Goal: Task Accomplishment & Management: Manage account settings

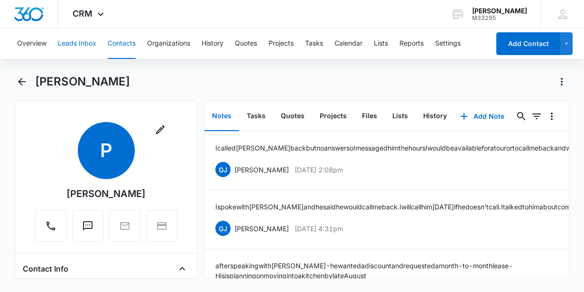
scroll to position [98, 0]
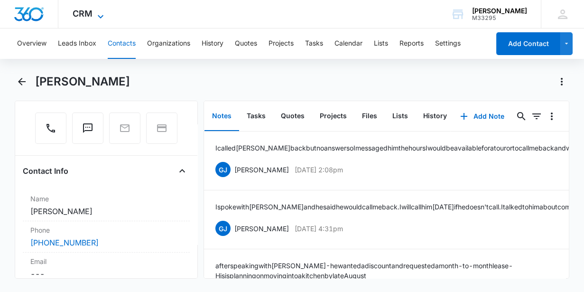
click at [83, 13] on span "CRM" at bounding box center [83, 14] width 20 height 10
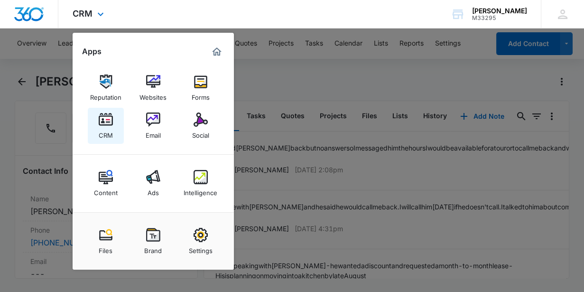
click at [112, 130] on div "CRM" at bounding box center [106, 133] width 14 height 12
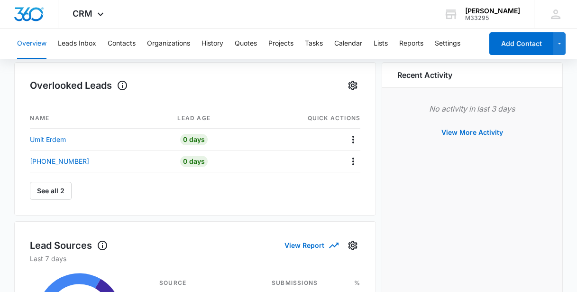
scroll to position [129, 0]
click at [51, 139] on p "Umit Erdem" at bounding box center [48, 139] width 36 height 10
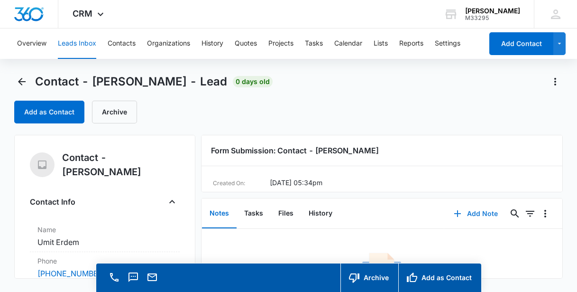
click at [471, 216] on button "Add Note" at bounding box center [476, 213] width 63 height 23
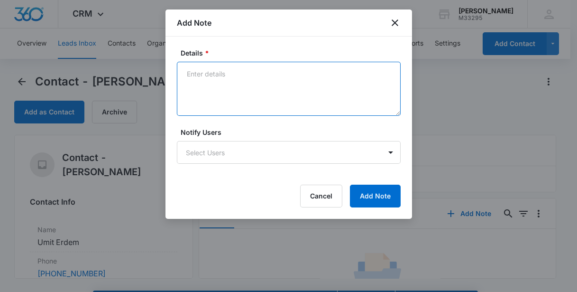
click at [196, 80] on textarea "Details *" at bounding box center [289, 89] width 224 height 54
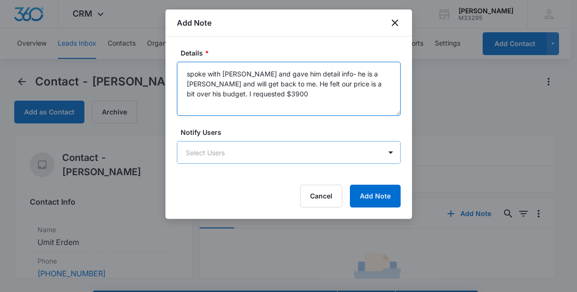
type textarea "spoke with [PERSON_NAME] and gave him detail info- he is a [PERSON_NAME] and wi…"
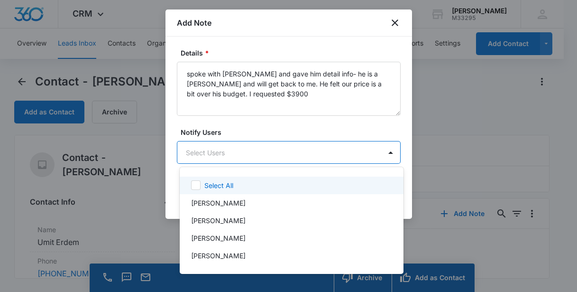
click at [279, 151] on body "CRM Apps Reputation Websites Forms CRM Email Social Content Ads Intelligence Fi…" at bounding box center [288, 146] width 577 height 292
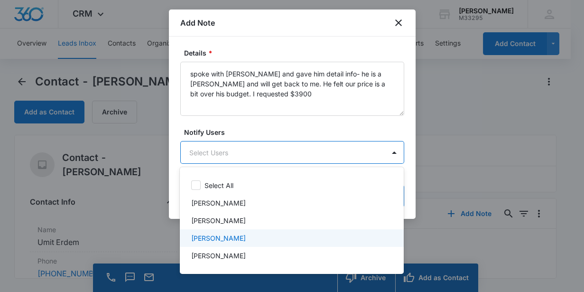
click at [270, 242] on div "[PERSON_NAME]" at bounding box center [290, 238] width 199 height 10
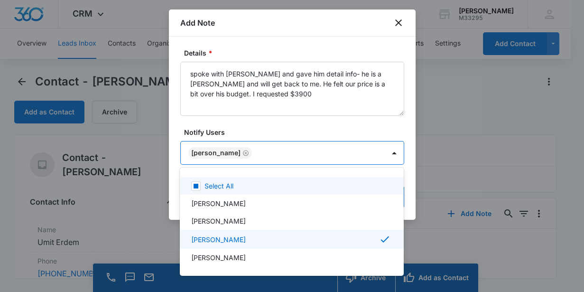
click at [408, 191] on div at bounding box center [292, 146] width 584 height 292
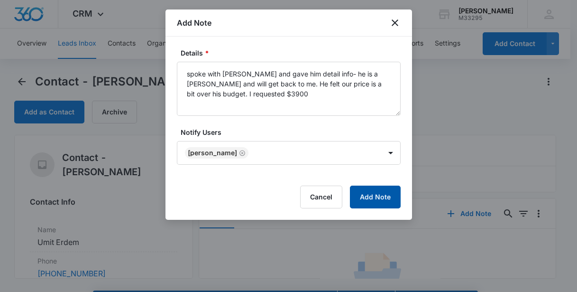
click at [382, 196] on button "Add Note" at bounding box center [375, 197] width 51 height 23
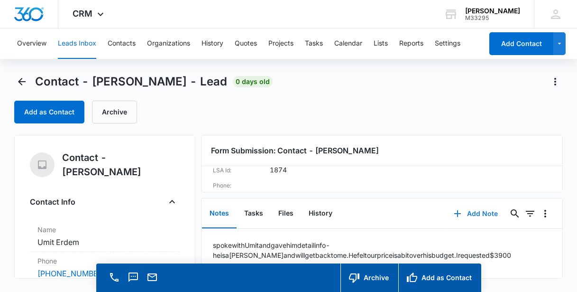
scroll to position [42, 0]
click at [73, 44] on button "Leads Inbox" at bounding box center [77, 43] width 38 height 30
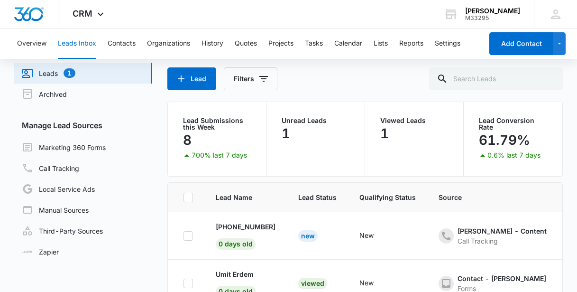
scroll to position [79, 0]
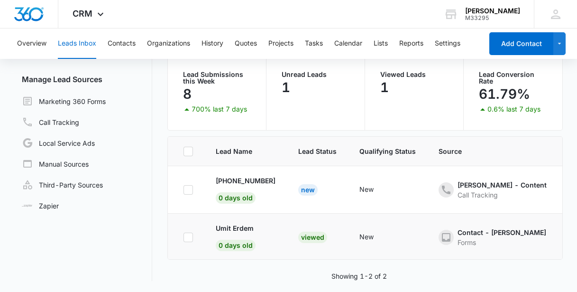
click at [317, 233] on div "Viewed" at bounding box center [312, 237] width 29 height 11
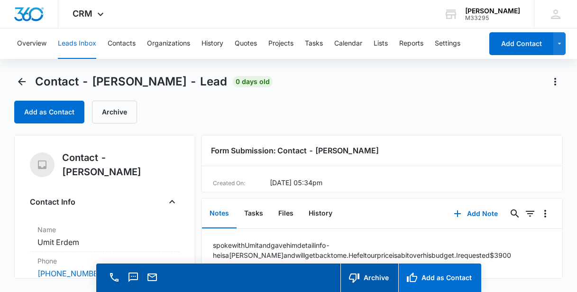
click at [433, 281] on button "Add as Contact" at bounding box center [440, 277] width 83 height 28
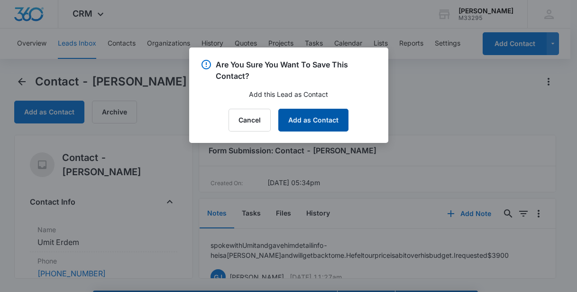
click at [332, 116] on button "Add as Contact" at bounding box center [314, 120] width 70 height 23
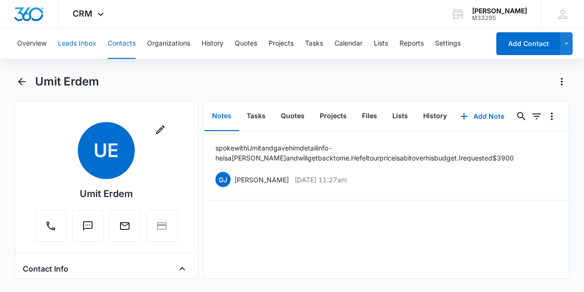
click at [72, 43] on button "Leads Inbox" at bounding box center [77, 43] width 38 height 30
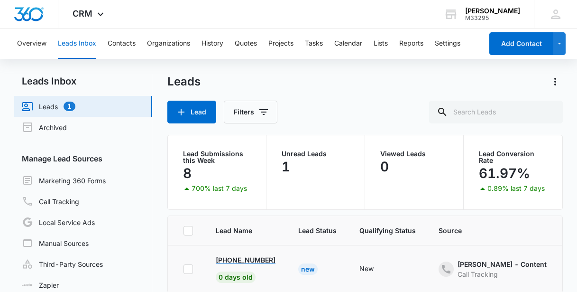
click at [265, 258] on p "[PHONE_NUMBER]" at bounding box center [246, 260] width 60 height 10
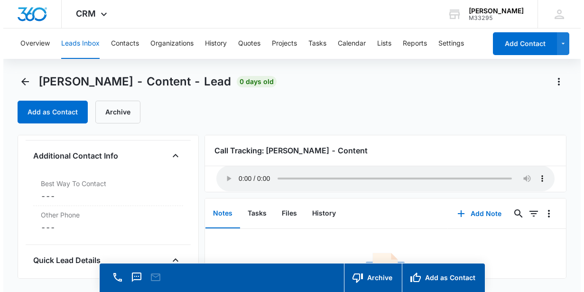
scroll to position [52, 0]
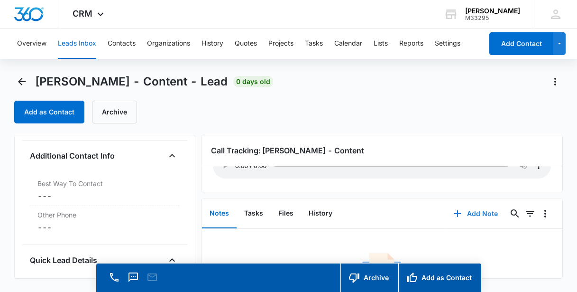
click at [470, 214] on button "Add Note" at bounding box center [476, 213] width 63 height 23
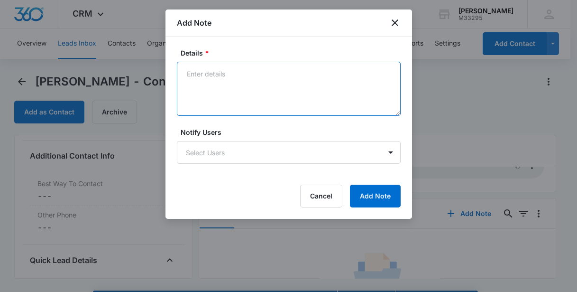
click at [205, 74] on textarea "Details *" at bounding box center [289, 89] width 224 height 54
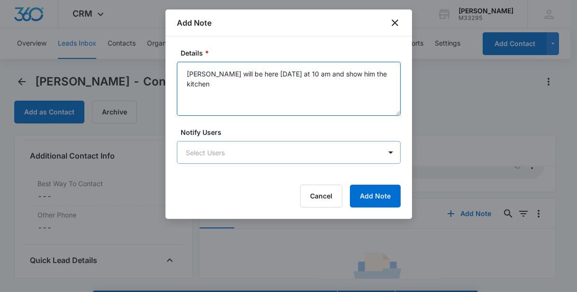
type textarea "[PERSON_NAME] will be here [DATE] at 10 am and show him the kitchen"
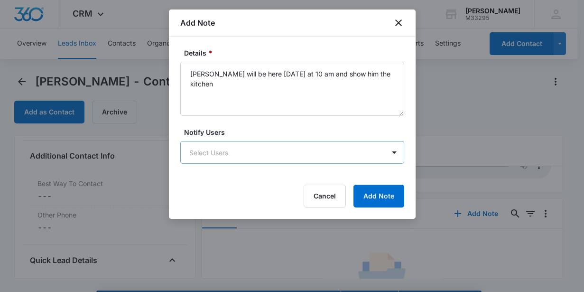
click at [195, 153] on body "CRM Apps Reputation Websites Forms CRM Email Social Content Ads Intelligence Fi…" at bounding box center [292, 159] width 584 height 319
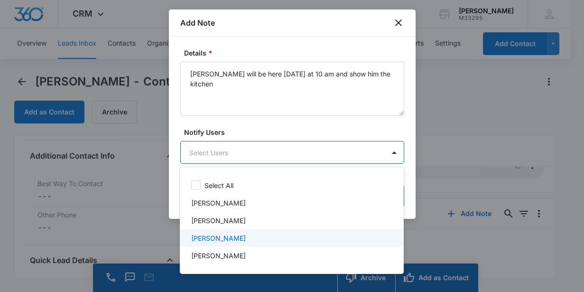
click at [226, 241] on p "[PERSON_NAME]" at bounding box center [218, 238] width 55 height 10
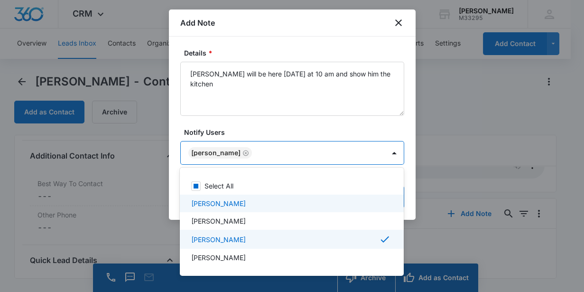
click at [410, 196] on div at bounding box center [292, 146] width 584 height 292
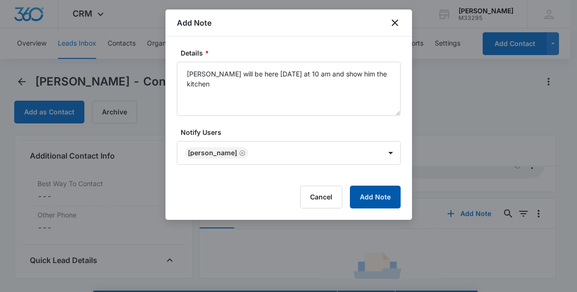
click at [378, 198] on button "Add Note" at bounding box center [375, 197] width 51 height 23
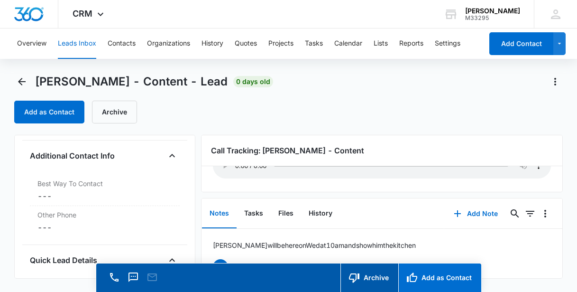
click at [437, 274] on button "Add as Contact" at bounding box center [440, 277] width 83 height 28
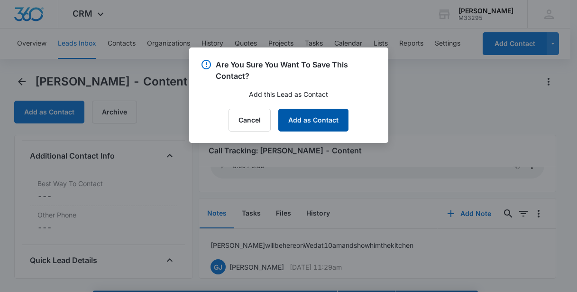
click at [319, 115] on button "Add as Contact" at bounding box center [314, 120] width 70 height 23
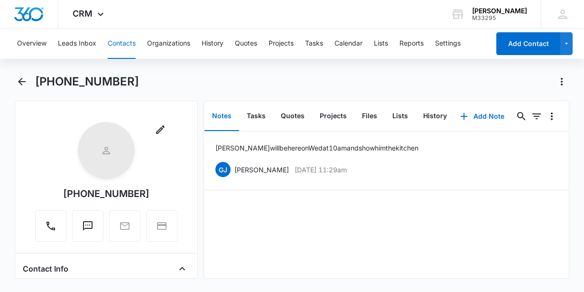
scroll to position [86, 0]
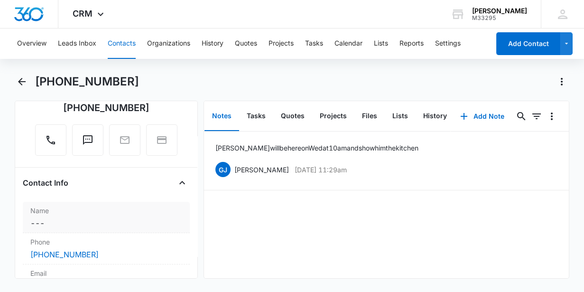
click at [63, 213] on label "Name" at bounding box center [106, 210] width 152 height 10
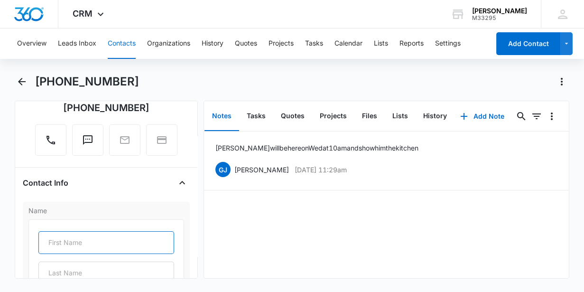
click at [69, 245] on input "text" at bounding box center [106, 242] width 136 height 23
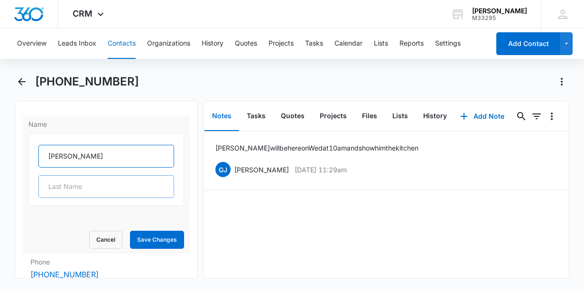
type input "[PERSON_NAME]"
click at [69, 185] on input "text" at bounding box center [106, 186] width 136 height 23
type input "[PERSON_NAME]"
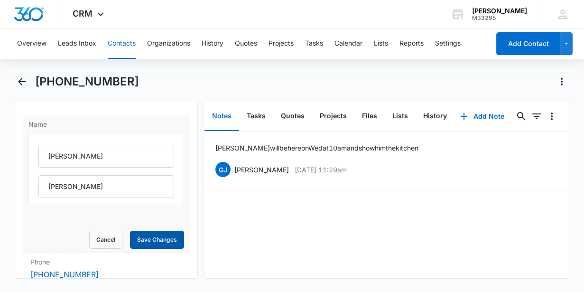
click at [147, 240] on button "Save Changes" at bounding box center [157, 240] width 54 height 18
